Goal: Navigation & Orientation: Find specific page/section

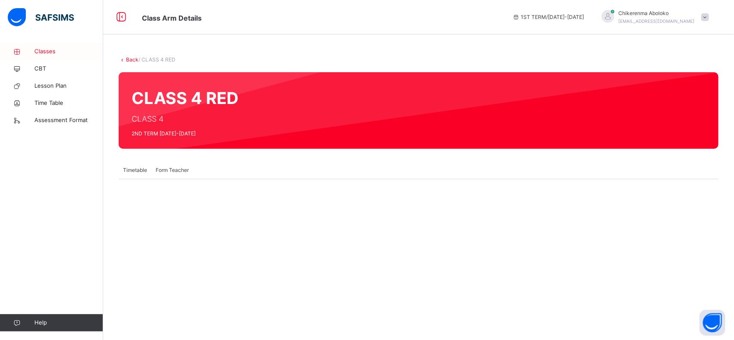
click at [43, 54] on span "Classes" at bounding box center [68, 51] width 69 height 9
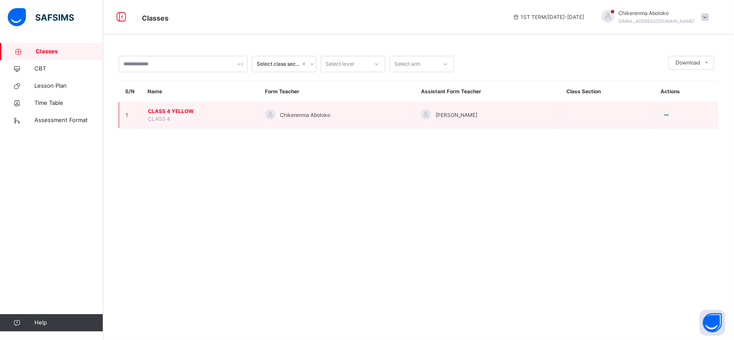
click at [166, 110] on span "CLASS 4 YELLOW" at bounding box center [200, 111] width 104 height 8
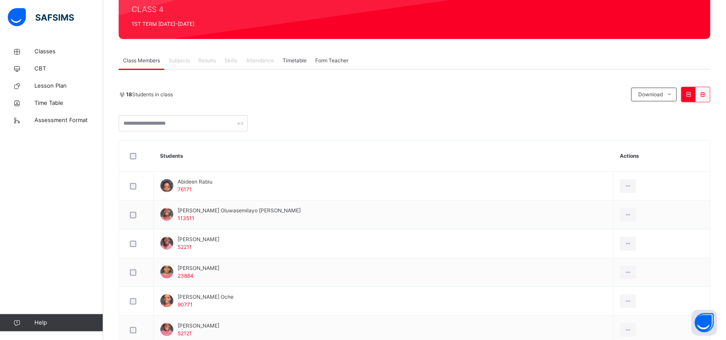
scroll to position [100, 0]
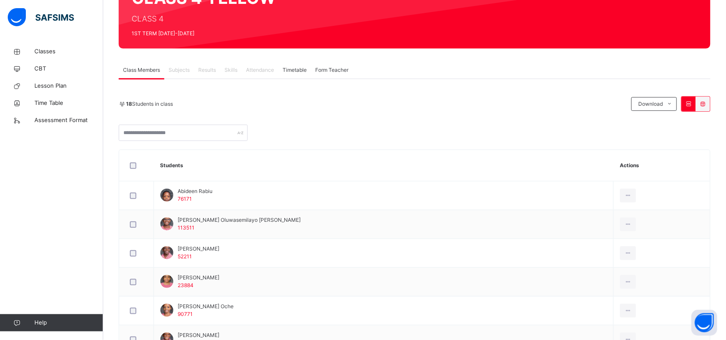
click at [231, 67] on span "Skills" at bounding box center [230, 70] width 13 height 8
click at [176, 68] on span "Subjects" at bounding box center [179, 70] width 21 height 8
click at [150, 68] on span "Class Members" at bounding box center [141, 70] width 37 height 8
click at [187, 69] on span "Subjects" at bounding box center [179, 70] width 21 height 8
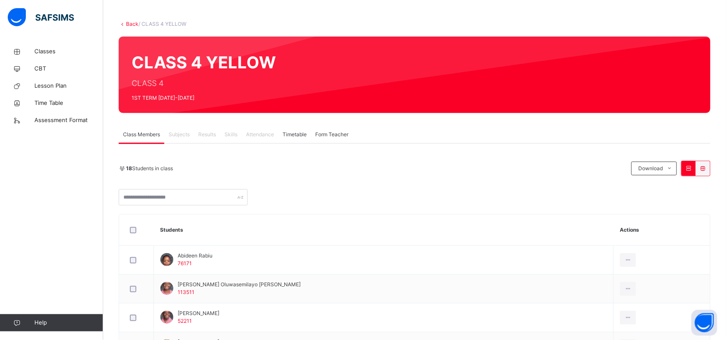
scroll to position [28, 0]
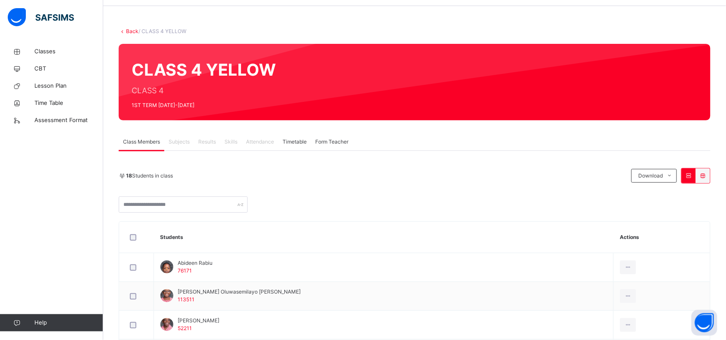
click at [160, 146] on div "Class Members" at bounding box center [142, 141] width 46 height 17
click at [156, 175] on span "18 Students in class" at bounding box center [149, 176] width 47 height 8
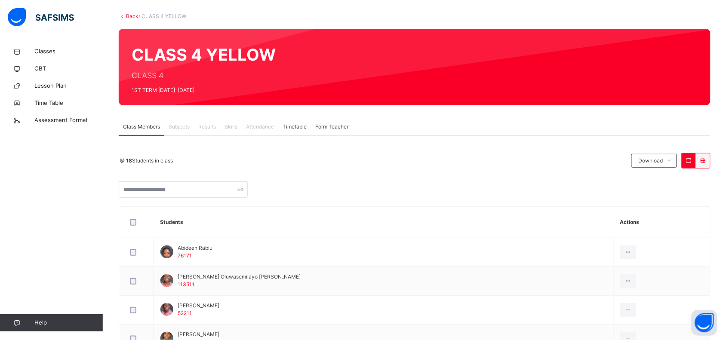
scroll to position [50, 0]
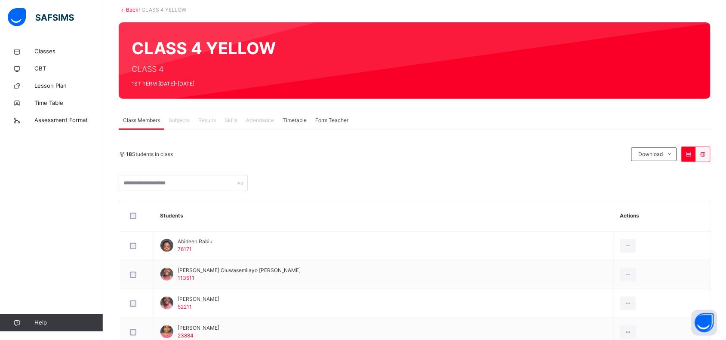
click at [191, 49] on div "CLASS 4 YELLOW CLASS 4 1ST TERM [DATE]-[DATE]" at bounding box center [415, 60] width 592 height 77
click at [300, 118] on span "Timetable" at bounding box center [294, 121] width 24 height 8
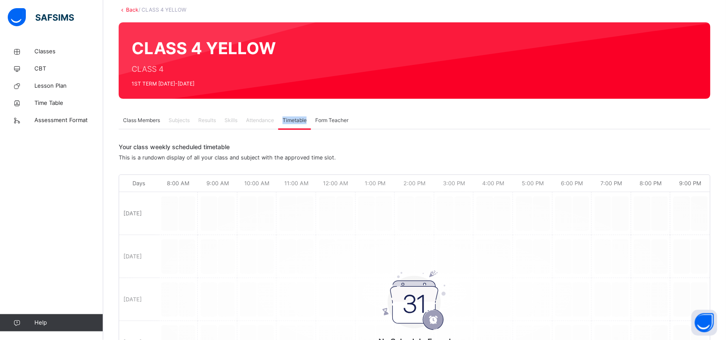
click at [300, 118] on span "Timetable" at bounding box center [294, 121] width 24 height 8
click at [240, 120] on div "Skills" at bounding box center [230, 120] width 21 height 17
click at [258, 119] on span "Attendance" at bounding box center [260, 121] width 28 height 8
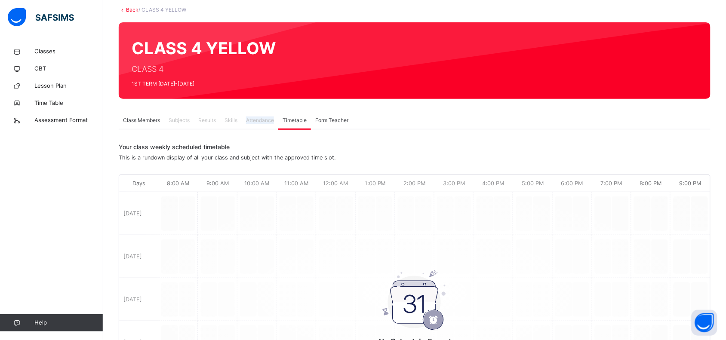
click at [258, 119] on span "Attendance" at bounding box center [260, 121] width 28 height 8
click at [261, 120] on span "Attendance" at bounding box center [260, 121] width 28 height 8
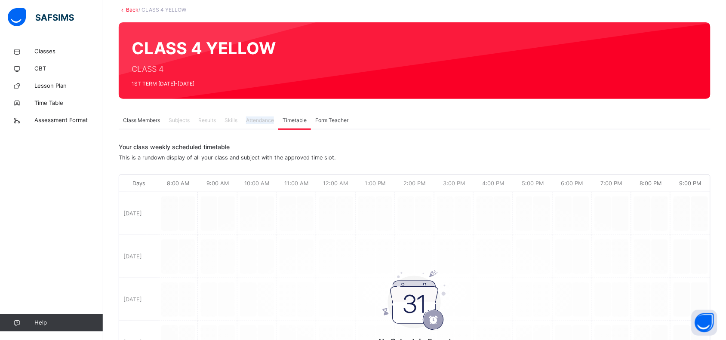
click at [261, 120] on span "Attendance" at bounding box center [260, 121] width 28 height 8
click at [213, 119] on span "Results" at bounding box center [207, 121] width 18 height 8
click at [179, 120] on span "Subjects" at bounding box center [179, 121] width 21 height 8
click at [147, 117] on span "Class Members" at bounding box center [141, 121] width 37 height 8
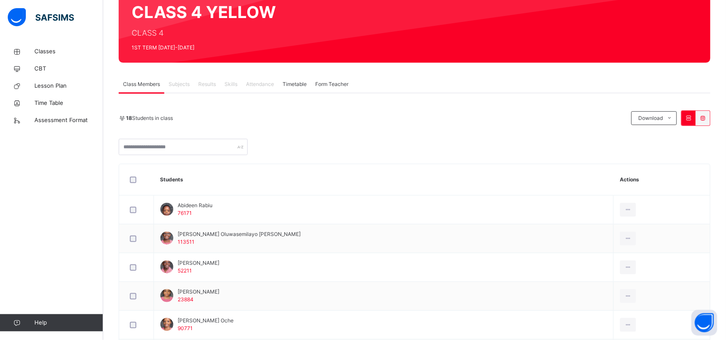
scroll to position [93, 0]
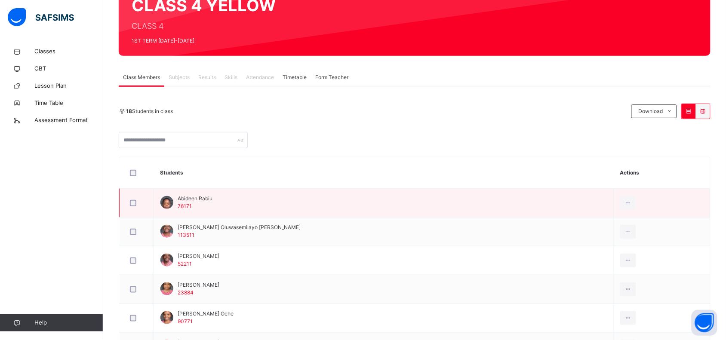
click at [187, 200] on span "Abideen Rabiu" at bounding box center [195, 199] width 35 height 8
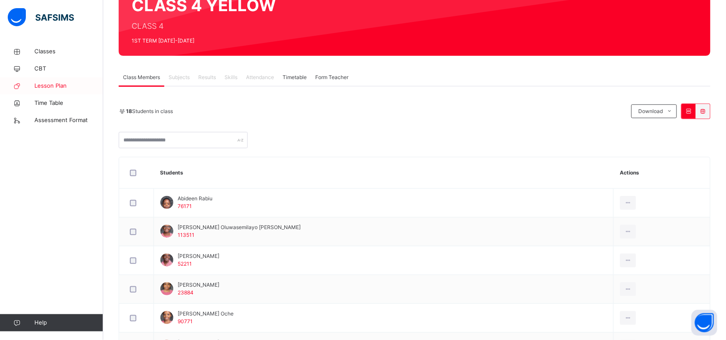
click at [54, 83] on span "Lesson Plan" at bounding box center [68, 86] width 69 height 9
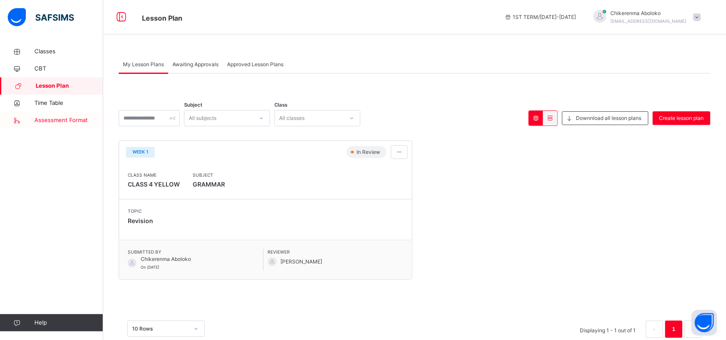
click at [56, 117] on span "Assessment Format" at bounding box center [68, 120] width 69 height 9
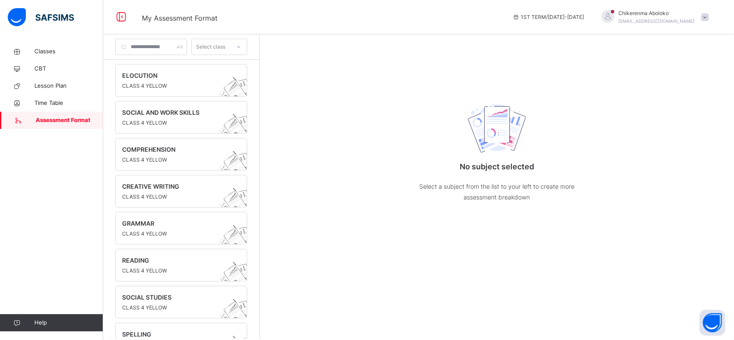
click at [706, 15] on span at bounding box center [705, 17] width 8 height 8
click at [611, 55] on div "No subject selected Select a subject from the list to your left to create more …" at bounding box center [497, 186] width 474 height 304
click at [42, 64] on span "CBT" at bounding box center [68, 68] width 69 height 9
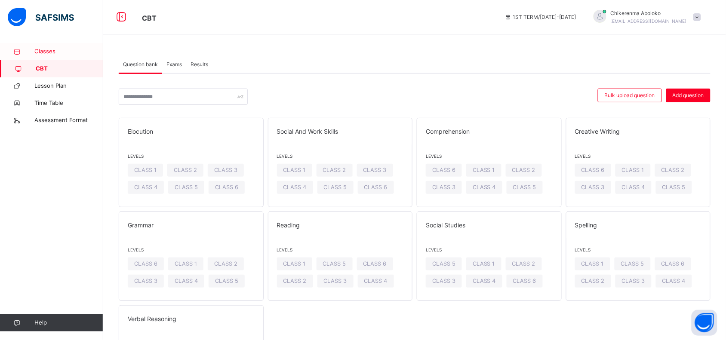
click at [61, 46] on link "Classes" at bounding box center [51, 51] width 103 height 17
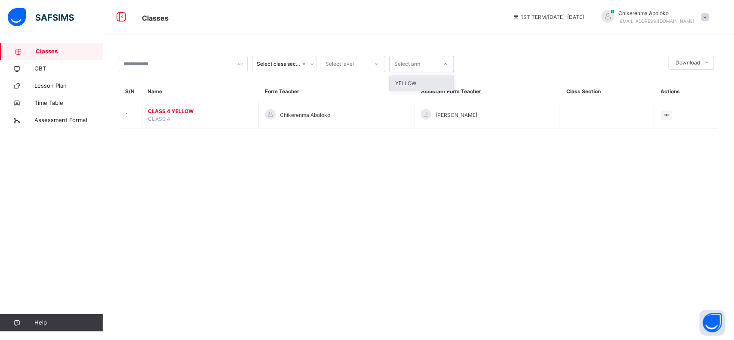
click at [445, 64] on icon at bounding box center [445, 64] width 5 height 9
click at [427, 82] on div "YELLOW" at bounding box center [422, 83] width 64 height 15
click at [377, 62] on icon at bounding box center [376, 64] width 5 height 9
click at [361, 83] on div "CLASS 4" at bounding box center [353, 83] width 64 height 15
click at [310, 61] on icon at bounding box center [312, 64] width 5 height 9
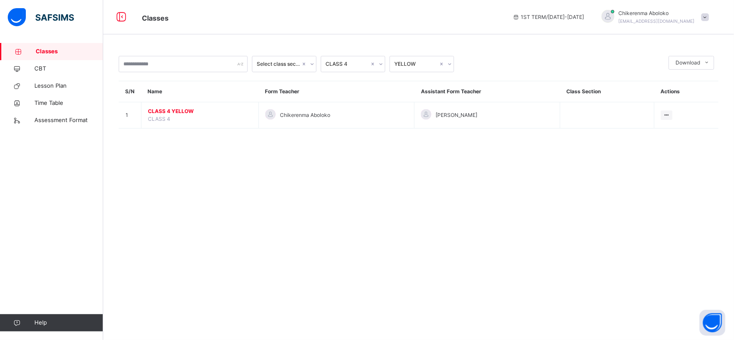
click at [326, 80] on div "Select class section CLASS 4 YELLOW Download Pdf Report Excel Report S/N Name F…" at bounding box center [419, 92] width 600 height 73
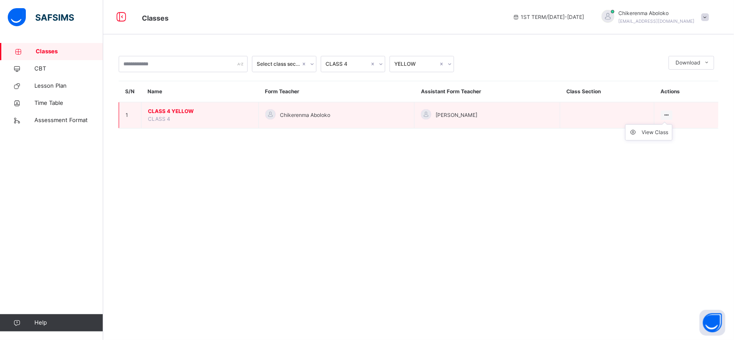
click at [667, 115] on icon at bounding box center [666, 115] width 7 height 6
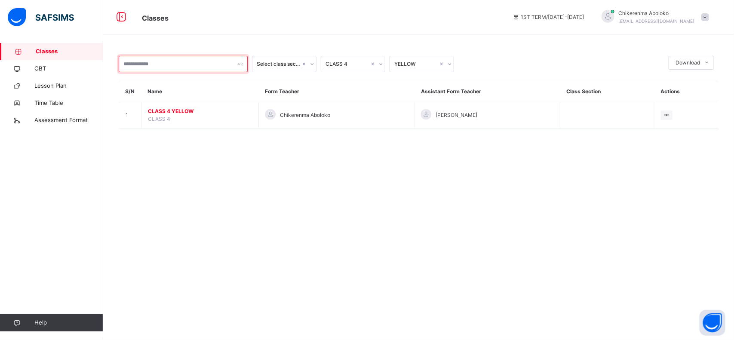
click at [239, 61] on div at bounding box center [183, 64] width 129 height 16
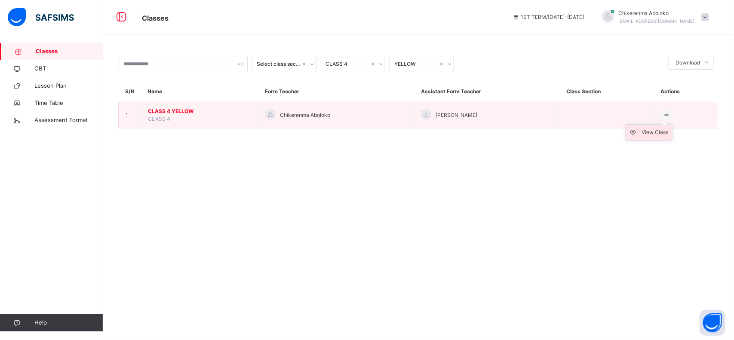
click at [661, 132] on div "View Class" at bounding box center [655, 132] width 27 height 9
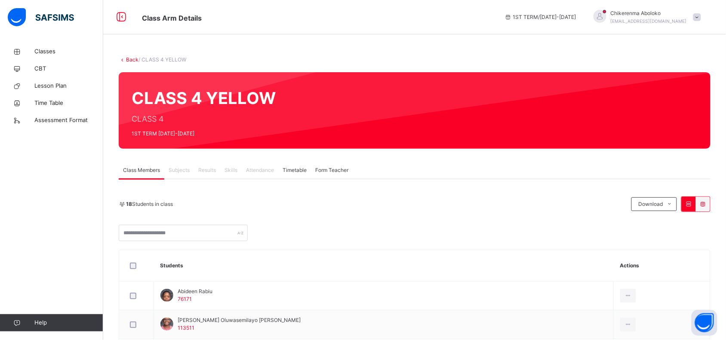
click at [121, 59] on icon at bounding box center [122, 59] width 7 height 6
click at [552, 17] on span "1ST TERM / [DATE]-[DATE]" at bounding box center [540, 17] width 72 height 8
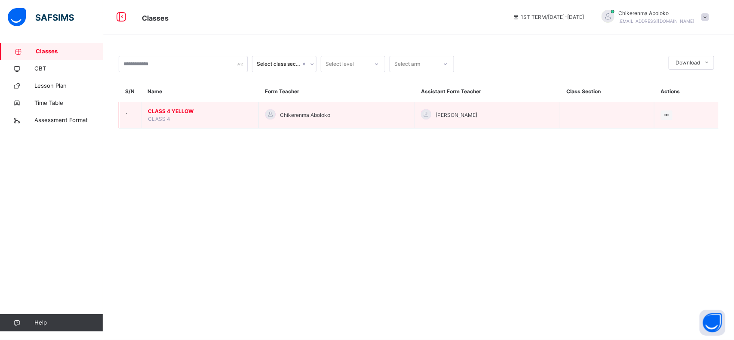
click at [171, 112] on span "CLASS 4 YELLOW" at bounding box center [200, 111] width 104 height 8
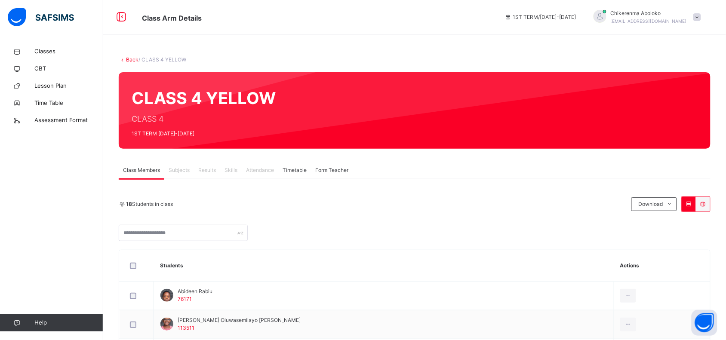
click at [177, 169] on span "Subjects" at bounding box center [179, 170] width 21 height 8
click at [205, 172] on span "Results" at bounding box center [207, 170] width 18 height 8
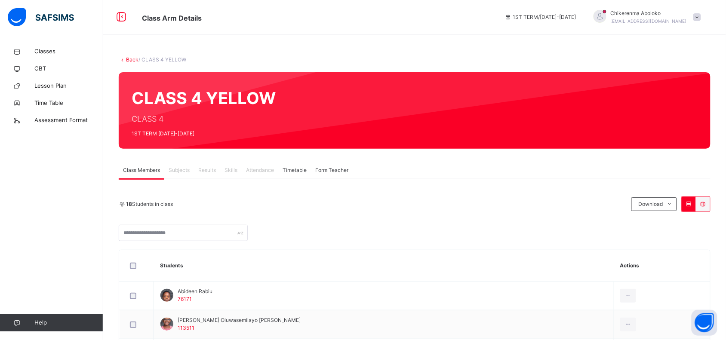
click at [230, 169] on span "Skills" at bounding box center [230, 170] width 13 height 8
click at [257, 170] on span "Attendance" at bounding box center [260, 170] width 28 height 8
click at [257, 209] on div "18 Students in class Download Pdf Report Excel Report" at bounding box center [415, 203] width 592 height 15
